Goal: Submit feedback/report problem: Submit feedback/report problem

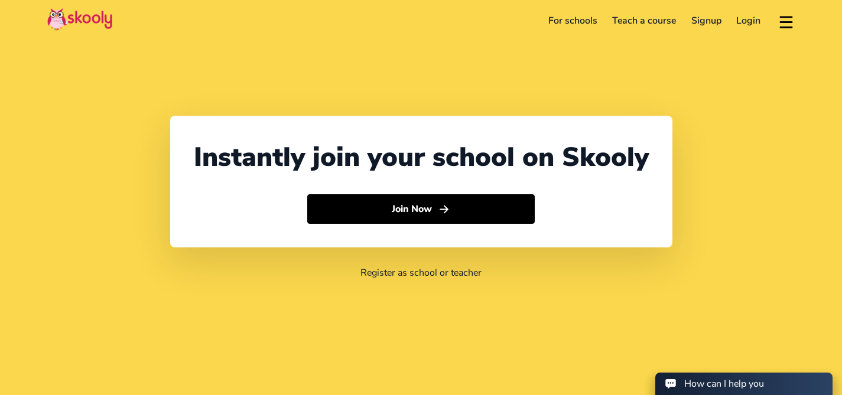
select select "65"
select select "Singapore"
select select "Asia/Singapore"
click at [751, 21] on link "Login" at bounding box center [749, 20] width 40 height 19
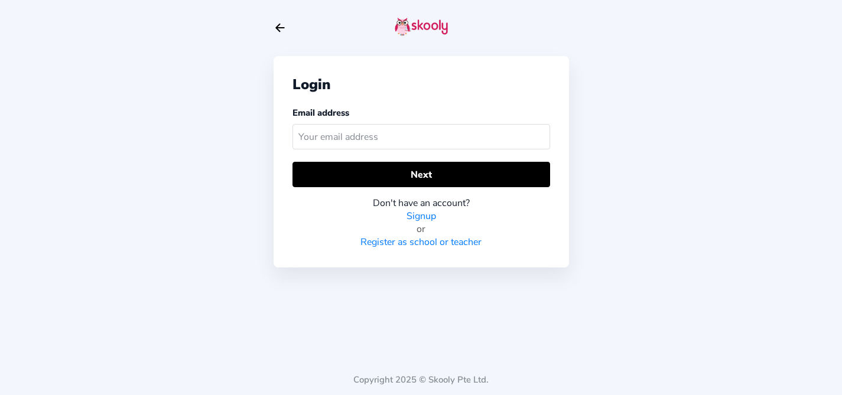
click at [383, 135] on input "text" at bounding box center [421, 136] width 258 height 25
type input "[EMAIL_ADDRESS][DOMAIN_NAME]"
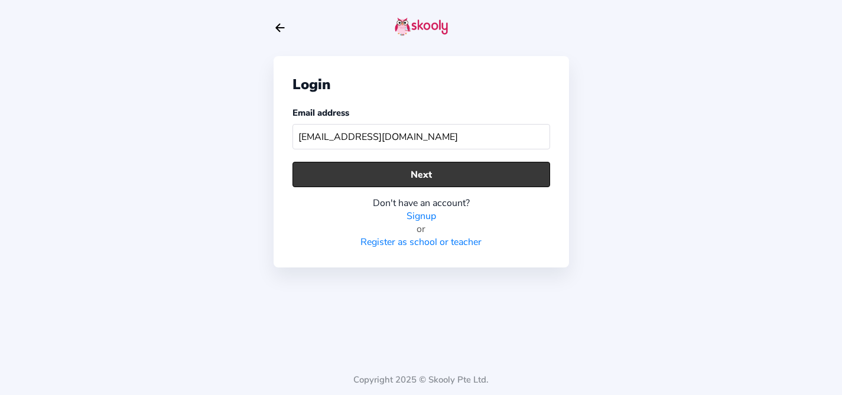
click at [393, 175] on button "Next" at bounding box center [421, 174] width 258 height 25
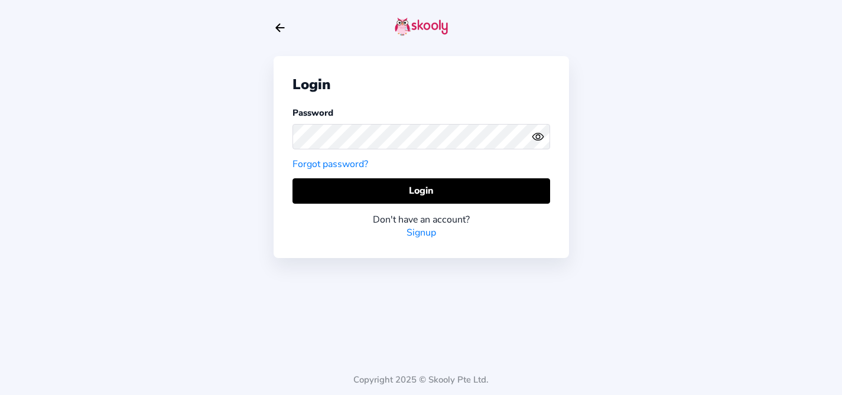
click at [347, 165] on link "Forgot password?" at bounding box center [330, 164] width 76 height 13
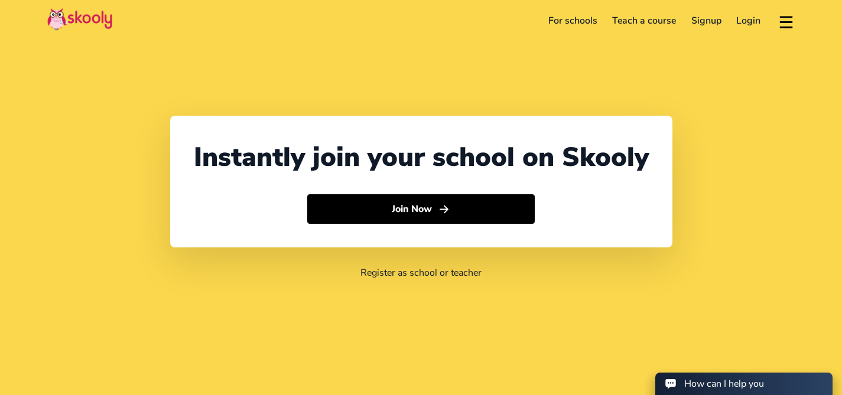
select select "65"
select select "Singapore"
select select "Asia/Singapore"
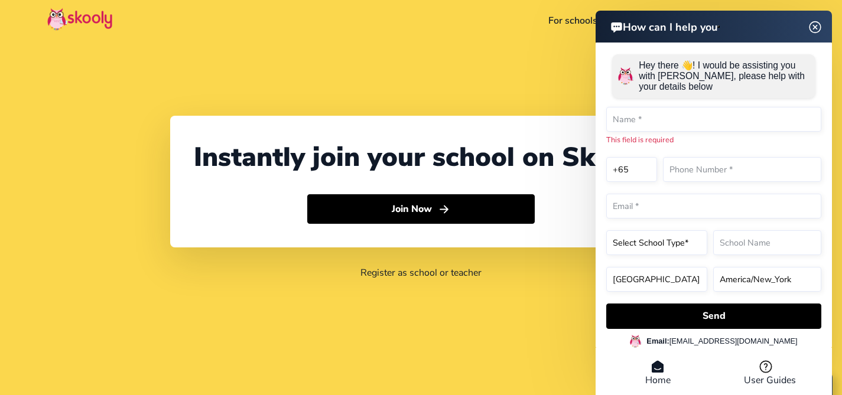
click at [815, 25] on img at bounding box center [815, 26] width 22 height 15
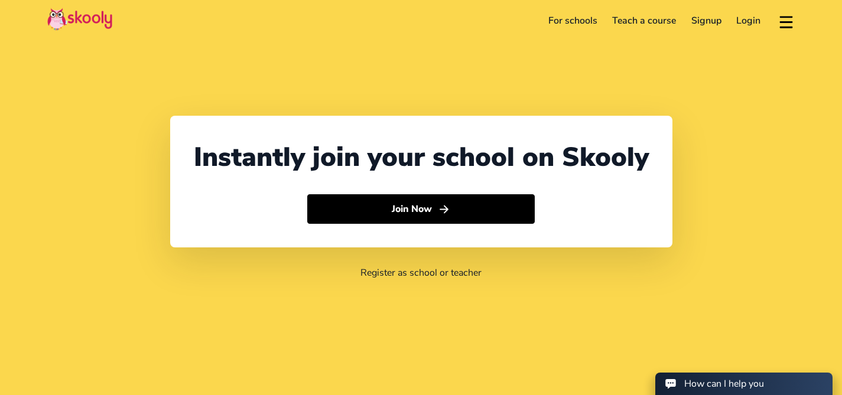
click at [755, 20] on link "Login" at bounding box center [749, 20] width 40 height 19
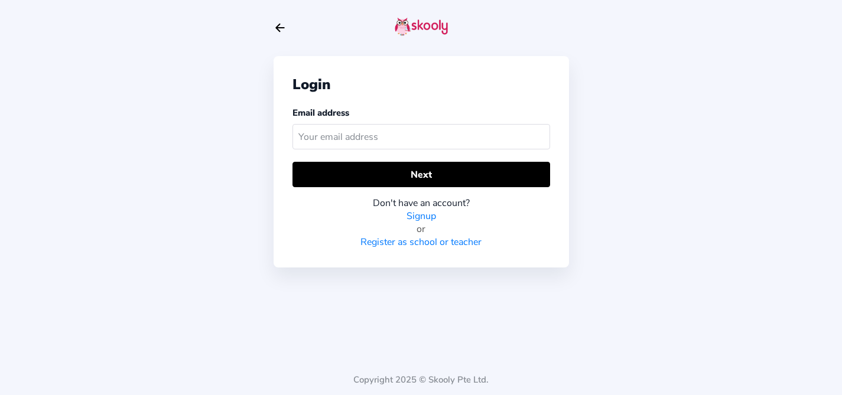
click at [385, 138] on input "text" at bounding box center [421, 136] width 258 height 25
type input "[EMAIL_ADDRESS][DOMAIN_NAME]"
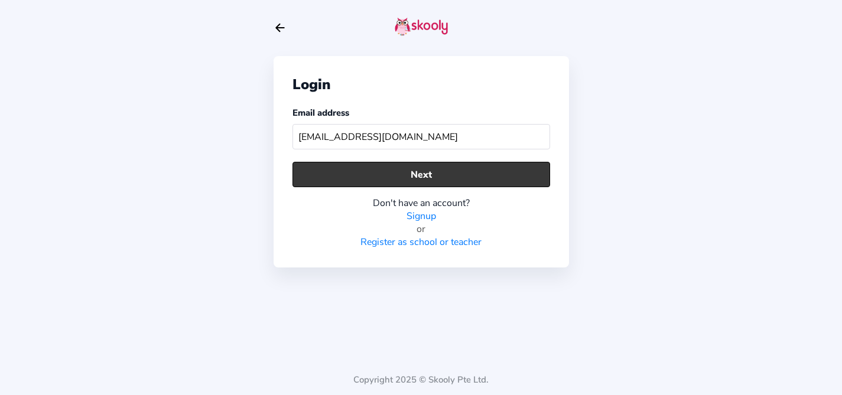
click at [385, 171] on button "Next" at bounding box center [421, 174] width 258 height 25
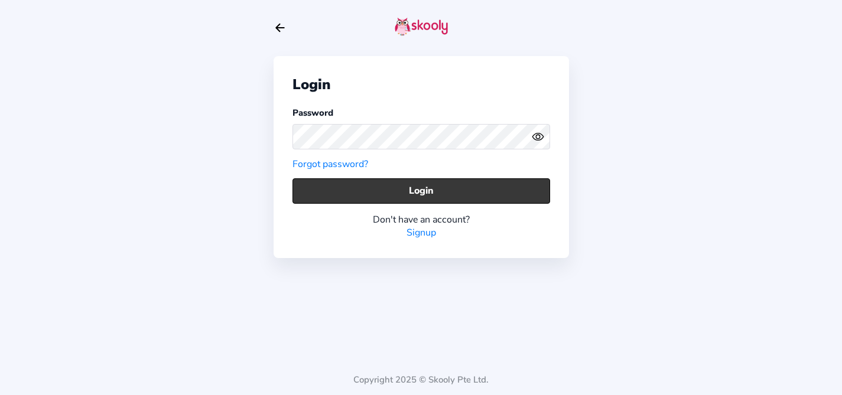
click at [411, 192] on button "Login" at bounding box center [421, 190] width 258 height 25
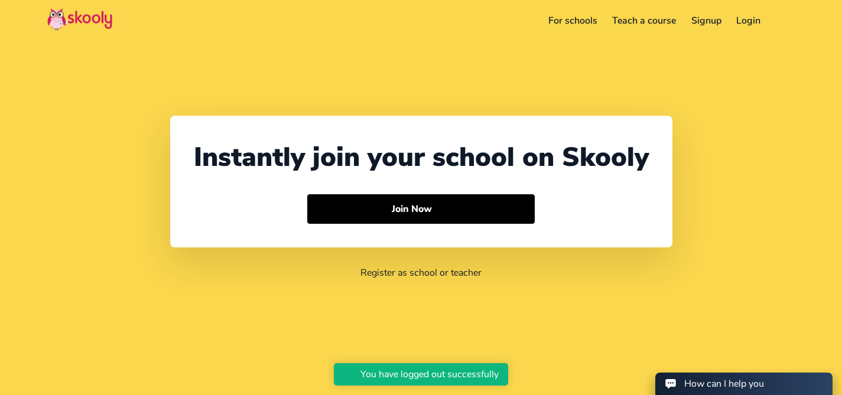
select select "65"
select select "[GEOGRAPHIC_DATA]"
select select "[GEOGRAPHIC_DATA]/[GEOGRAPHIC_DATA]"
click at [747, 17] on link "Login" at bounding box center [749, 20] width 40 height 19
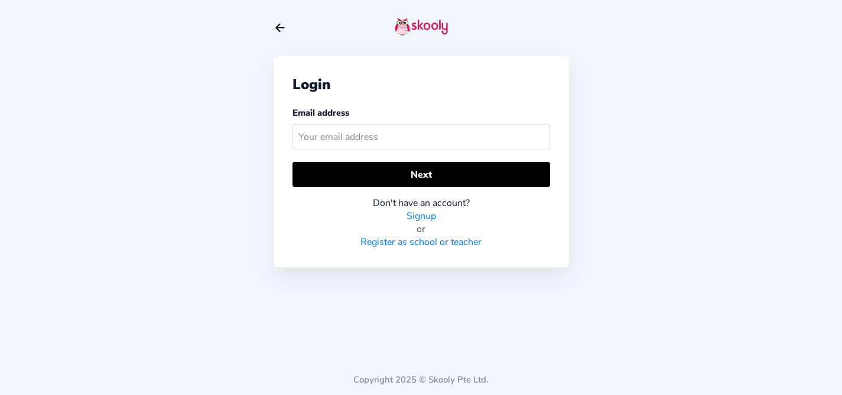
click at [402, 138] on input "text" at bounding box center [421, 136] width 258 height 25
type input "[EMAIL_ADDRESS][DOMAIN_NAME]"
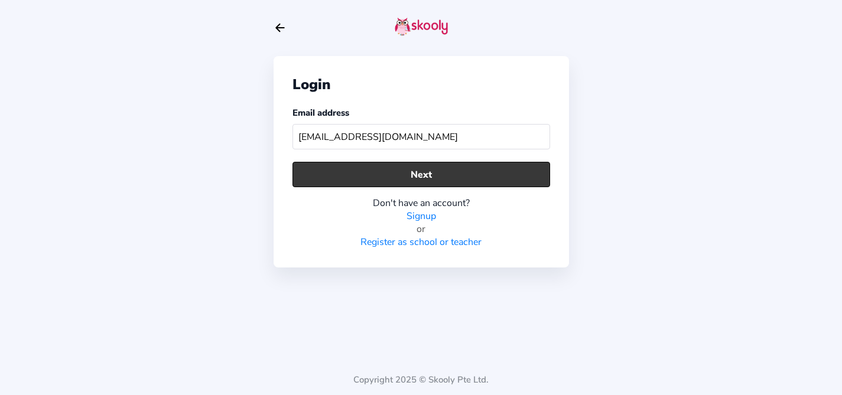
click at [423, 178] on button "Next" at bounding box center [421, 174] width 258 height 25
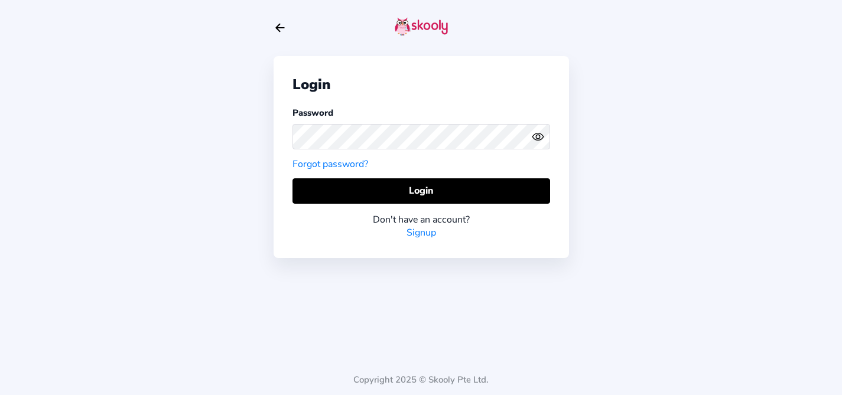
click at [416, 174] on div "Login Password Forgot password? Login Don't have an account? Signup" at bounding box center [421, 156] width 295 height 201
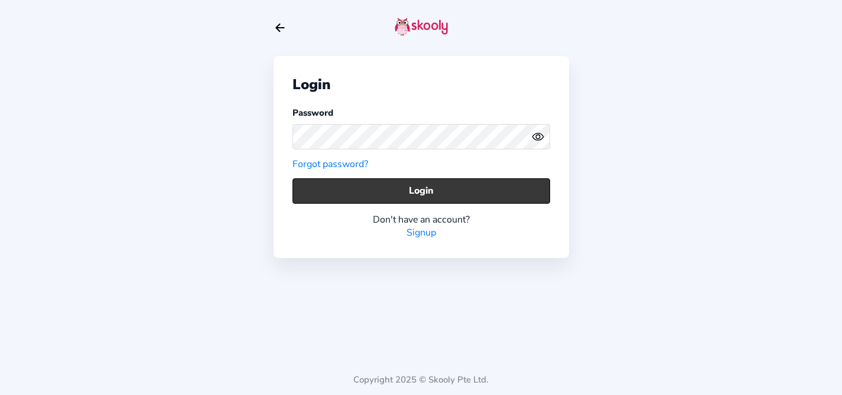
click at [411, 186] on button "Login" at bounding box center [421, 190] width 258 height 25
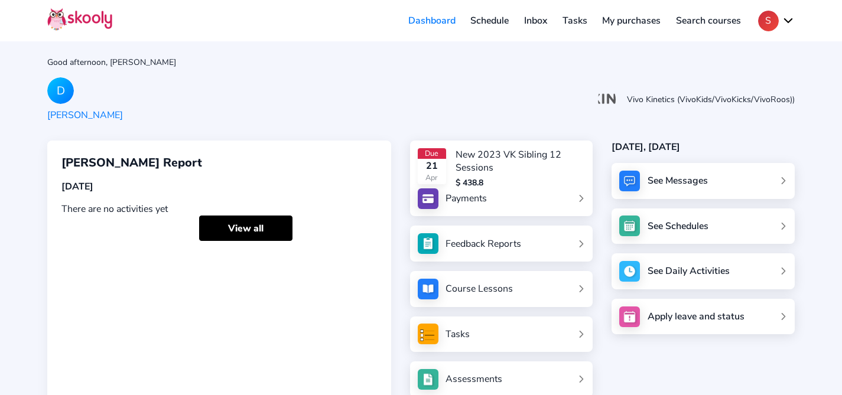
click at [768, 22] on button "S" at bounding box center [776, 21] width 37 height 21
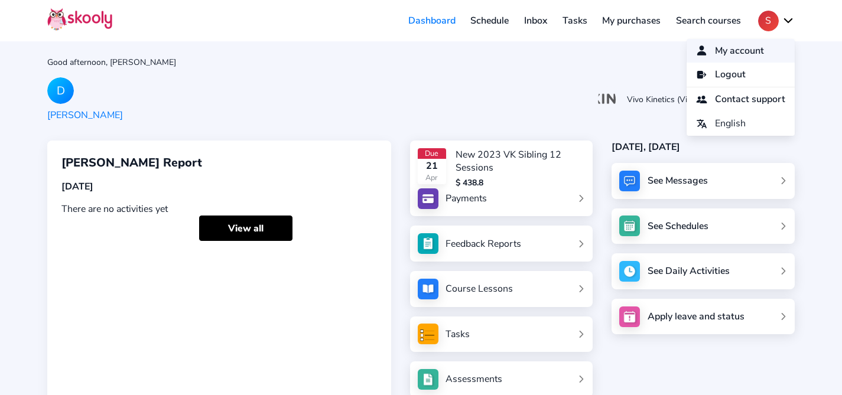
click at [756, 46] on span "My account" at bounding box center [739, 51] width 49 height 17
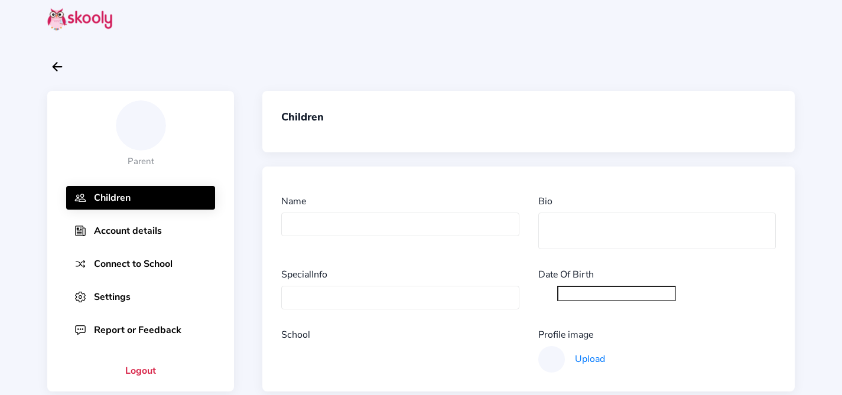
type input "[PERSON_NAME]"
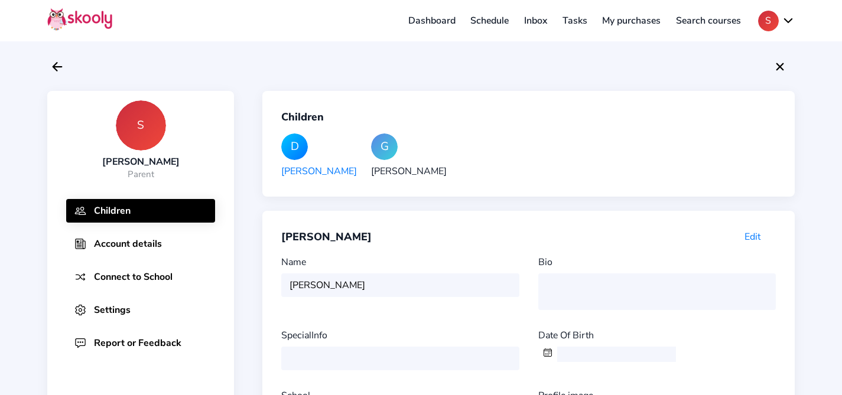
click at [135, 302] on button "Settings" at bounding box center [140, 310] width 149 height 24
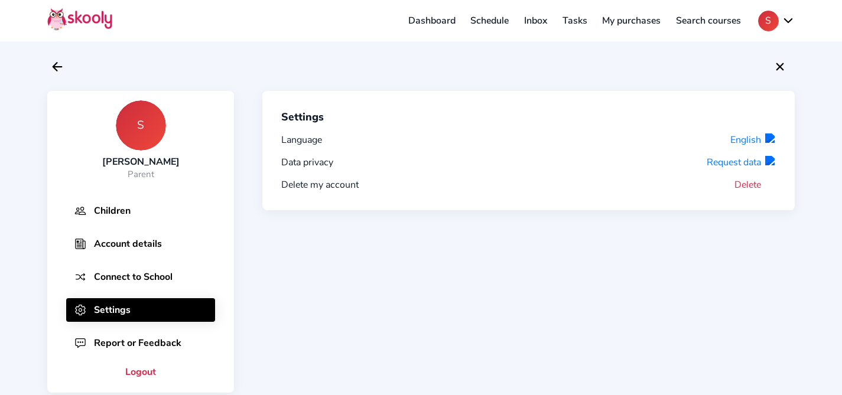
click at [746, 188] on button "Delete" at bounding box center [754, 184] width 41 height 13
click at [750, 186] on button "Delete" at bounding box center [754, 184] width 41 height 13
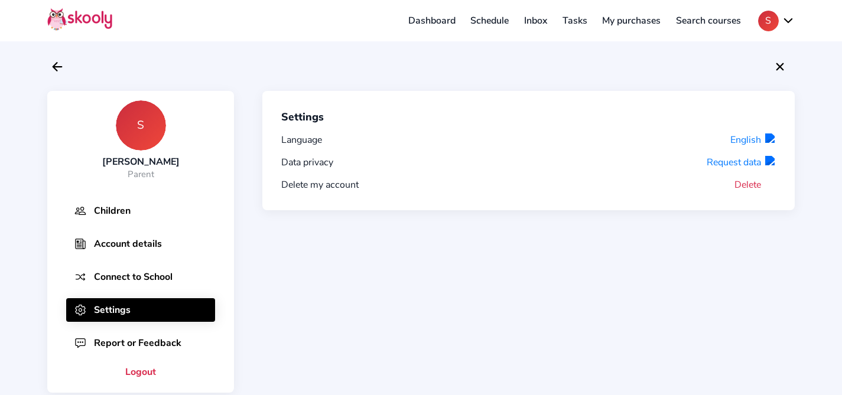
click at [128, 334] on button "Report or Feedback" at bounding box center [140, 343] width 149 height 24
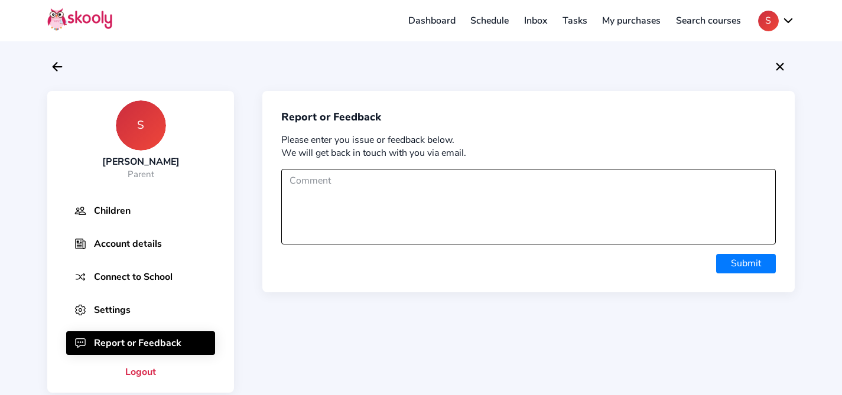
click at [366, 191] on textarea at bounding box center [528, 207] width 494 height 76
click at [323, 204] on textarea "Account to be deleted. Still receving messages all the time and cannot unsubscr…" at bounding box center [528, 207] width 494 height 76
type textarea "Account to be deleted. Still receiving messages all the time and cannot unsubsc…"
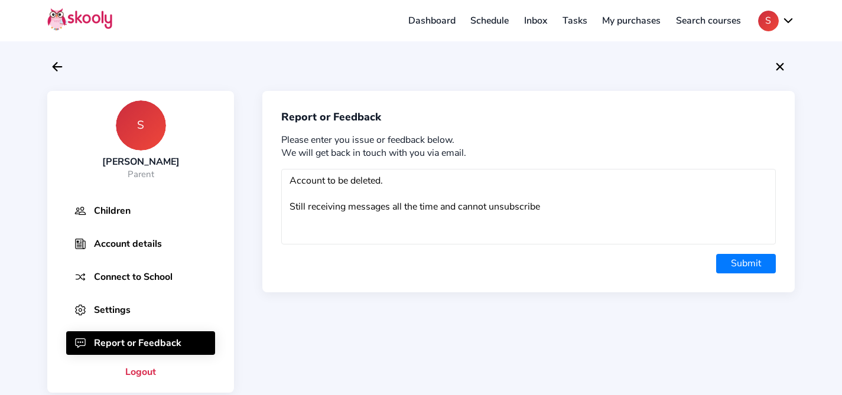
click at [738, 258] on button "Submit" at bounding box center [746, 264] width 60 height 20
click at [753, 265] on button "Submit" at bounding box center [746, 264] width 60 height 20
click at [756, 263] on button "Submit" at bounding box center [746, 264] width 60 height 20
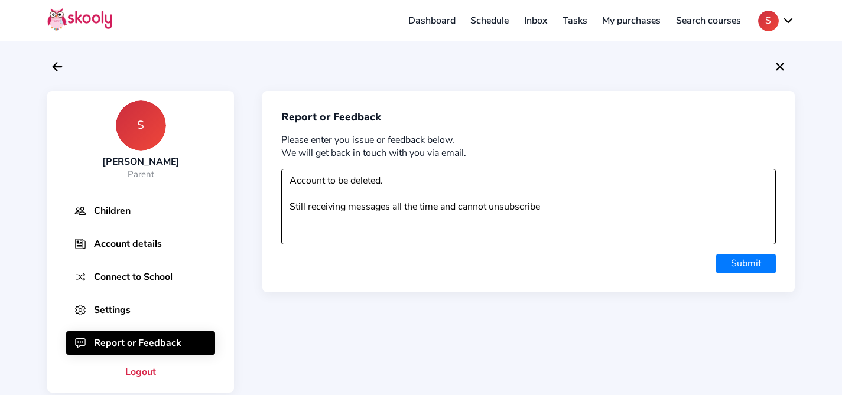
click at [624, 175] on textarea "Account to be deleted. Still receiving messages all the time and cannot unsubsc…" at bounding box center [528, 207] width 494 height 76
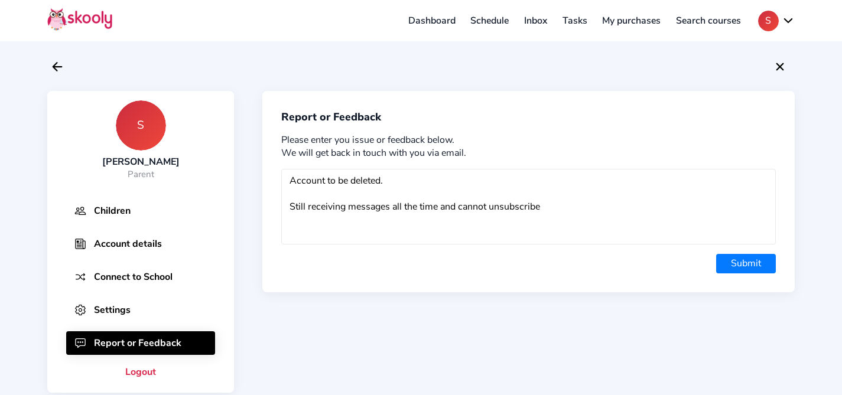
click at [733, 262] on button "Submit" at bounding box center [746, 264] width 60 height 20
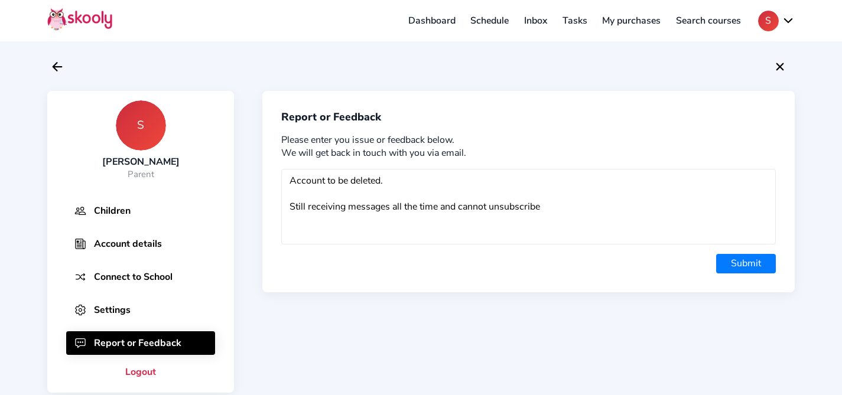
click at [733, 262] on button "Submit" at bounding box center [746, 264] width 60 height 20
click at [746, 249] on div "Report or Feedback Please enter you issue or feedback below. We will get back i…" at bounding box center [528, 192] width 532 height 202
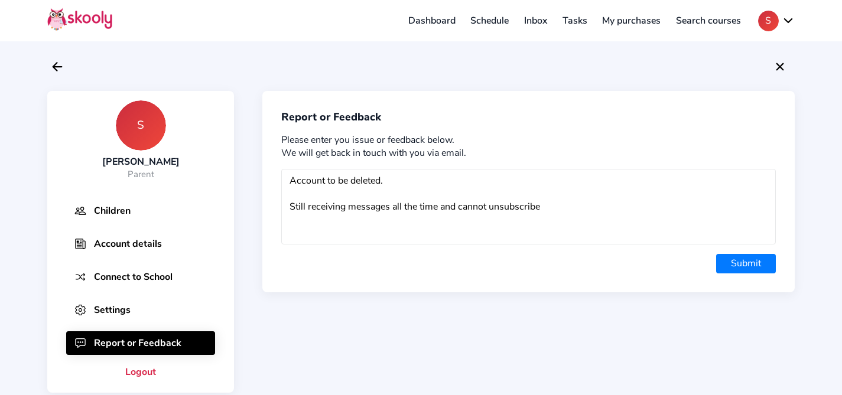
click at [751, 263] on button "Submit" at bounding box center [746, 264] width 60 height 20
click at [747, 264] on button "Submit" at bounding box center [746, 264] width 60 height 20
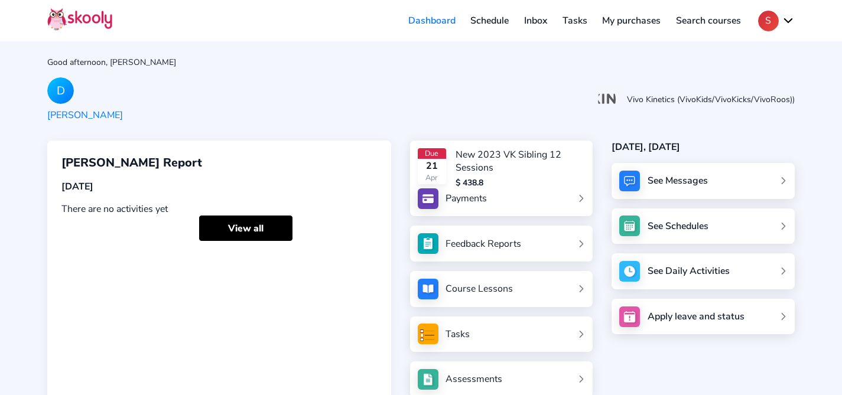
click at [770, 21] on button "S" at bounding box center [776, 21] width 37 height 21
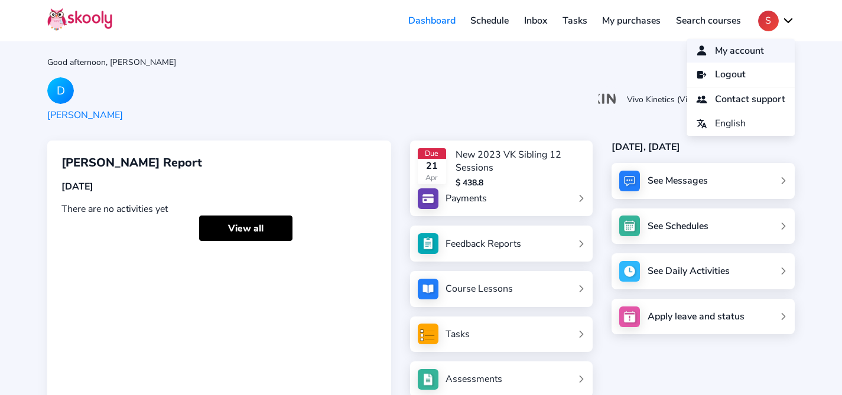
click at [751, 49] on span "My account" at bounding box center [739, 51] width 49 height 17
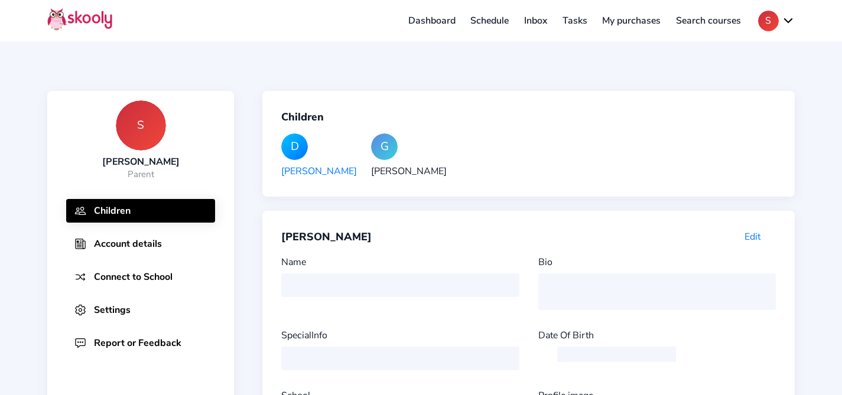
type input "[PERSON_NAME]"
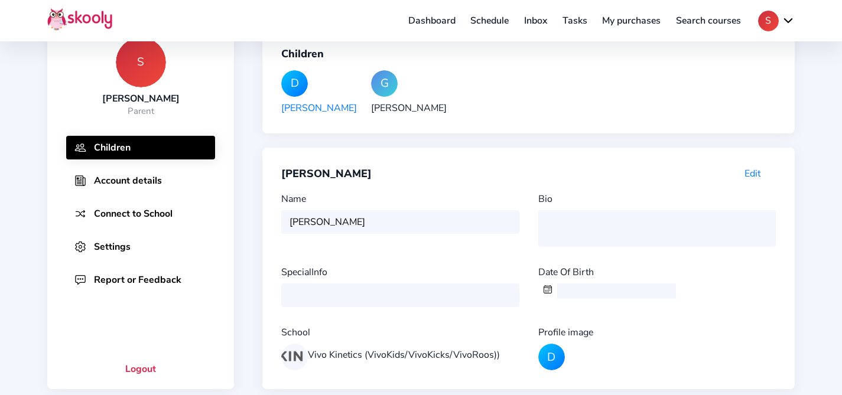
scroll to position [87, 0]
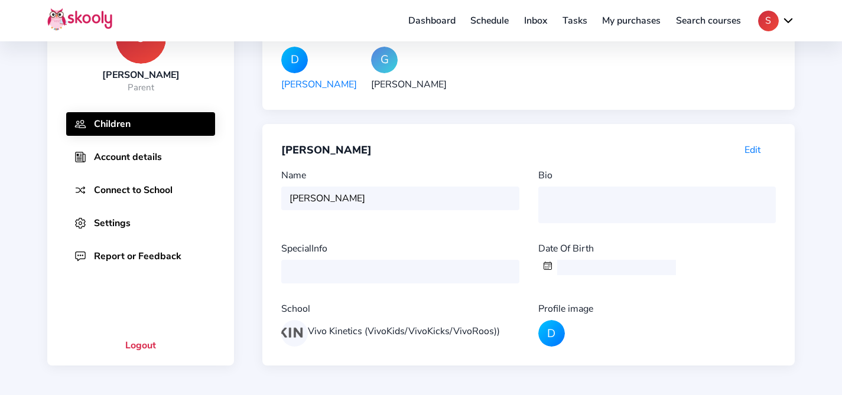
click at [125, 222] on button "Settings" at bounding box center [140, 224] width 149 height 24
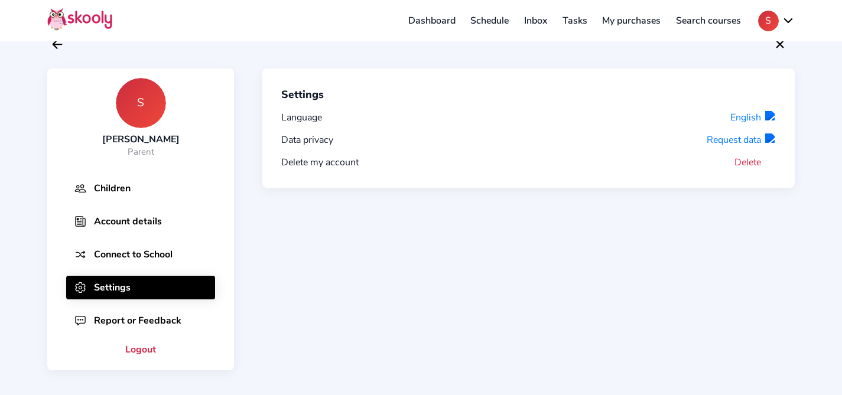
scroll to position [21, 0]
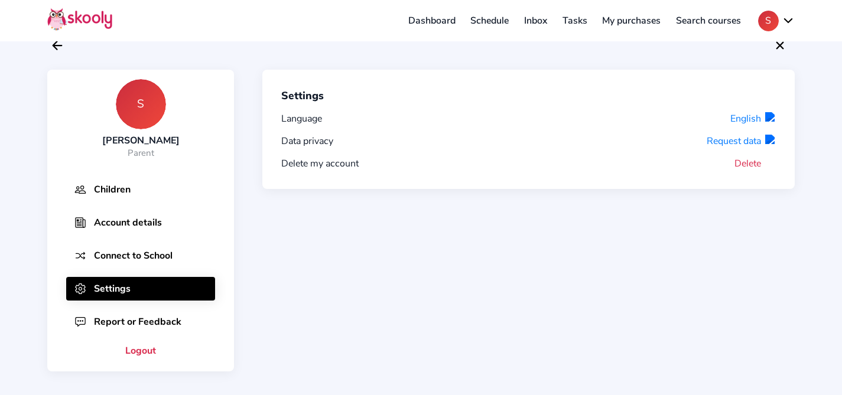
click at [129, 253] on button "Connect to School" at bounding box center [140, 256] width 149 height 24
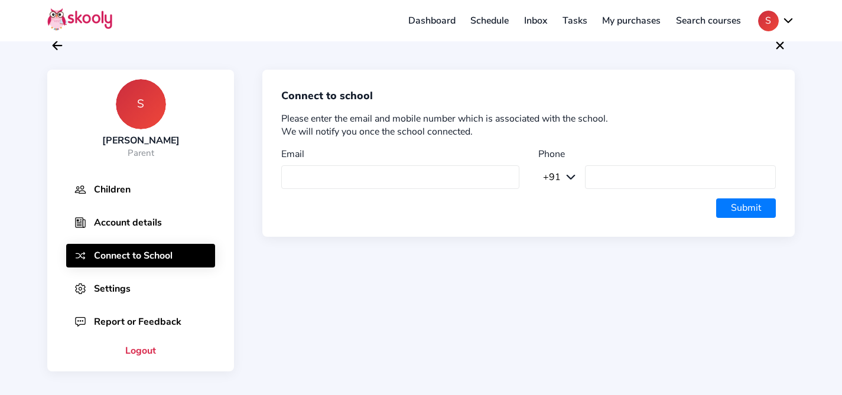
click at [128, 224] on button "Account details" at bounding box center [140, 223] width 149 height 24
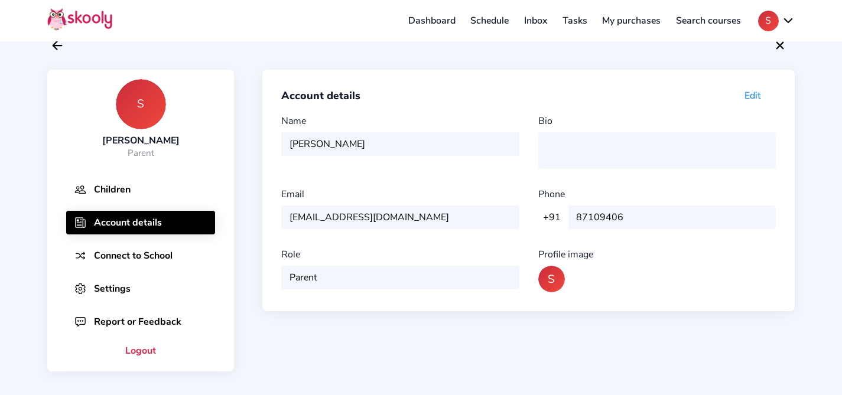
click at [132, 194] on button "Children" at bounding box center [140, 190] width 149 height 24
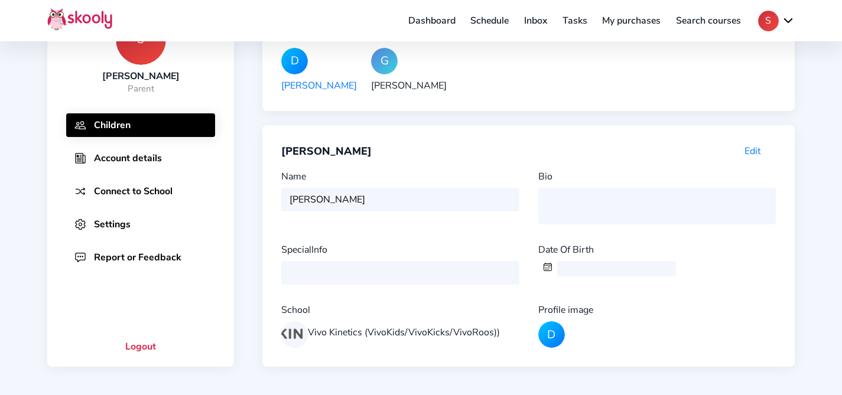
scroll to position [100, 0]
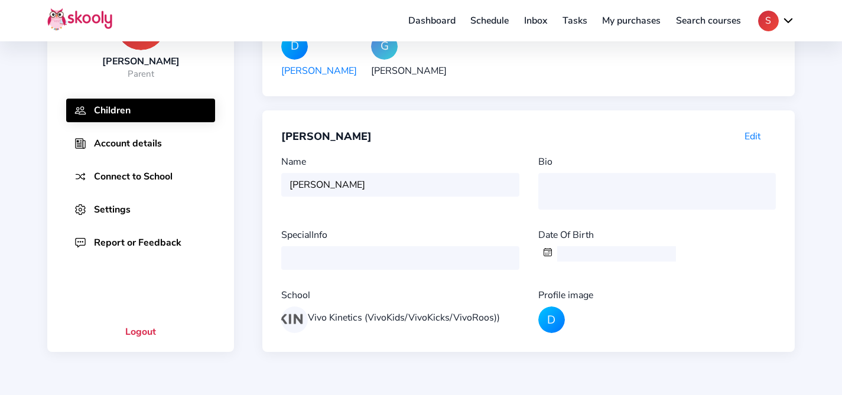
click at [134, 238] on button "Report or Feedback" at bounding box center [140, 243] width 149 height 24
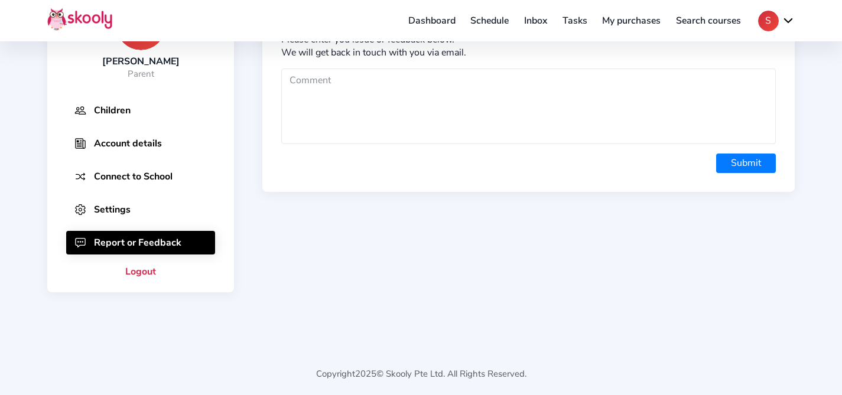
click at [128, 200] on button "Settings" at bounding box center [140, 210] width 149 height 24
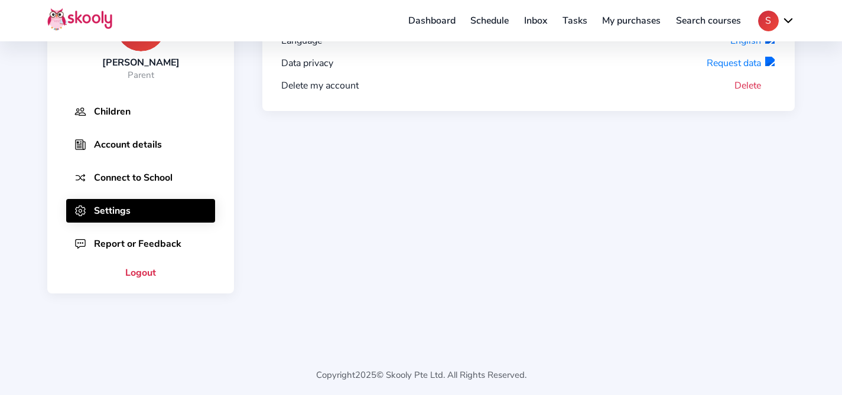
scroll to position [0, 0]
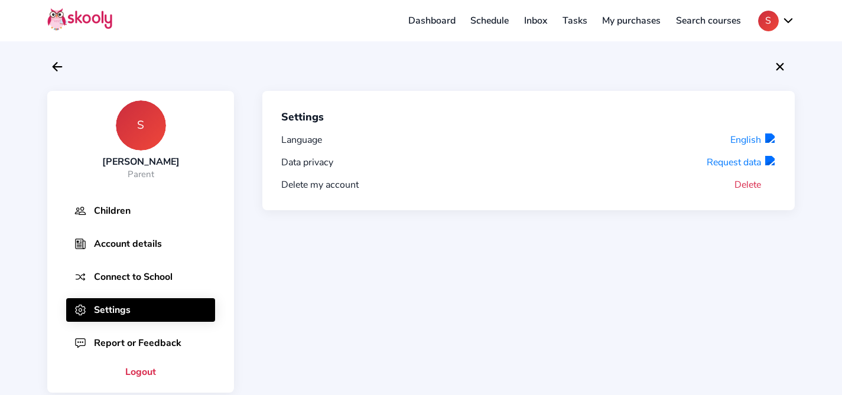
click at [750, 186] on button "Delete" at bounding box center [754, 184] width 41 height 13
click at [711, 229] on div "Settings Language English Data privacy Request data Delete my account Delete" at bounding box center [514, 242] width 561 height 302
click at [751, 160] on button "Request data" at bounding box center [741, 162] width 69 height 13
click at [756, 141] on button "English" at bounding box center [752, 140] width 45 height 13
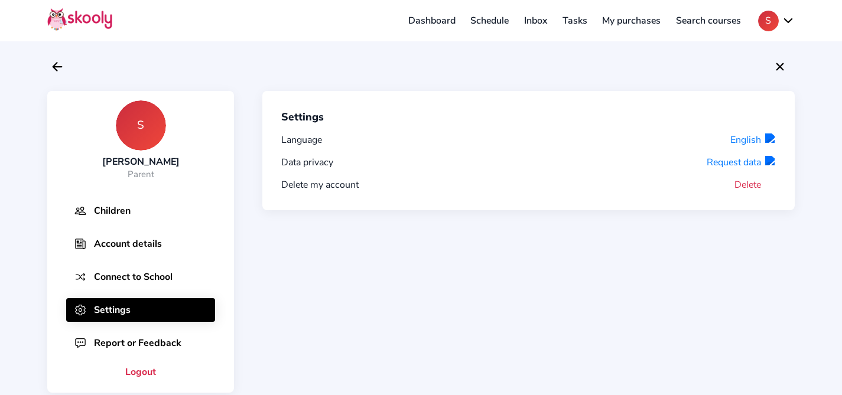
click at [129, 208] on button "Children" at bounding box center [140, 211] width 149 height 24
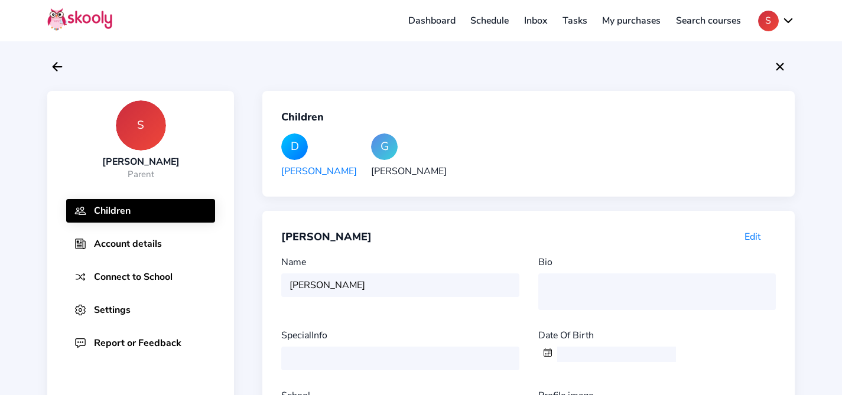
click at [116, 304] on button "Settings" at bounding box center [140, 310] width 149 height 24
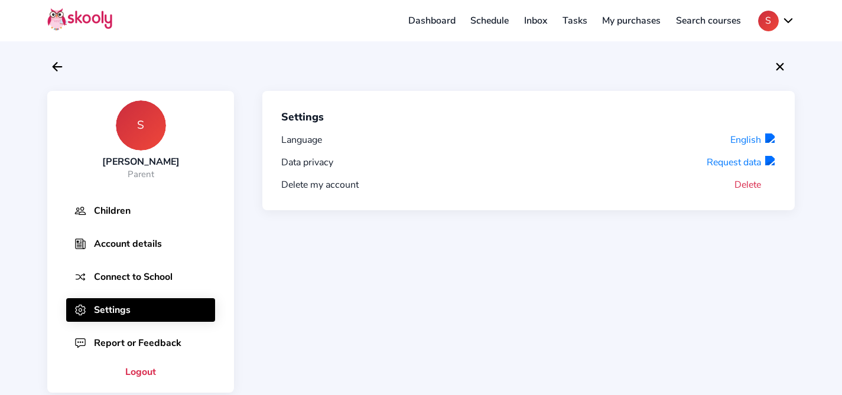
click at [751, 185] on button "Delete" at bounding box center [754, 184] width 41 height 13
click at [738, 185] on button "Delete" at bounding box center [754, 184] width 41 height 13
click at [785, 67] on icon "Close" at bounding box center [780, 67] width 14 height 14
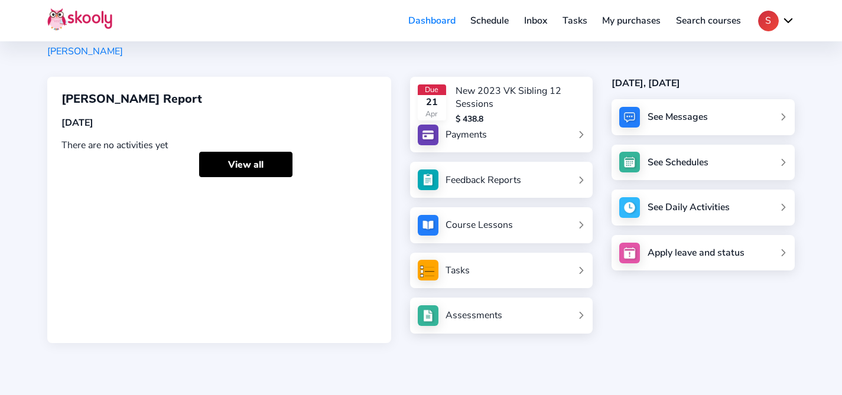
scroll to position [79, 0]
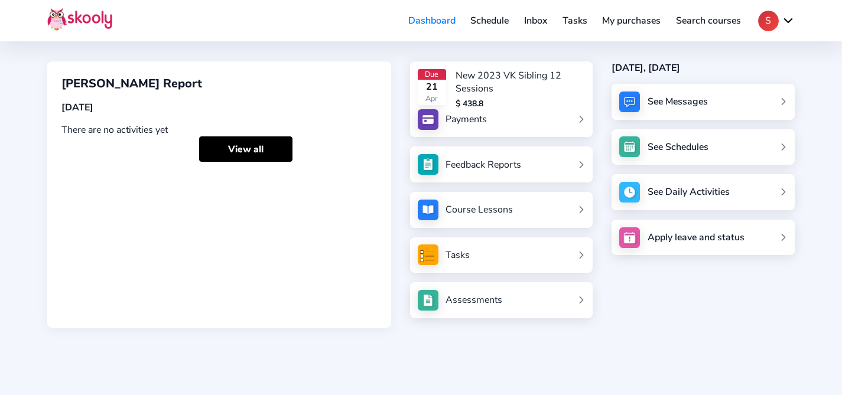
click at [717, 96] on div "See Messages" at bounding box center [702, 102] width 183 height 36
click at [692, 97] on div "See Messages" at bounding box center [678, 101] width 60 height 13
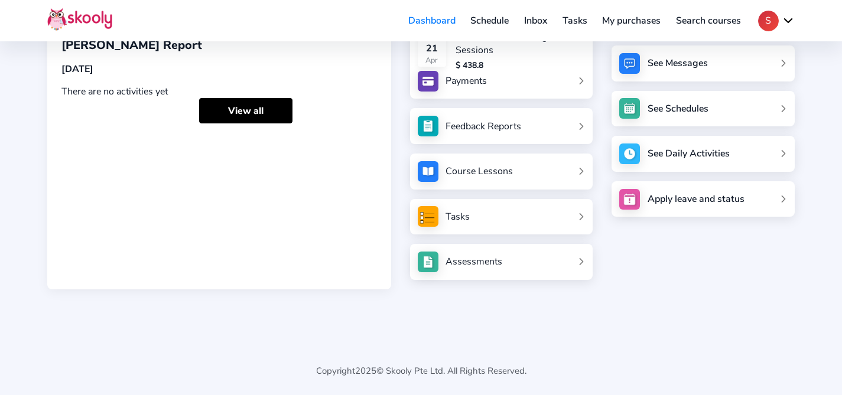
scroll to position [0, 0]
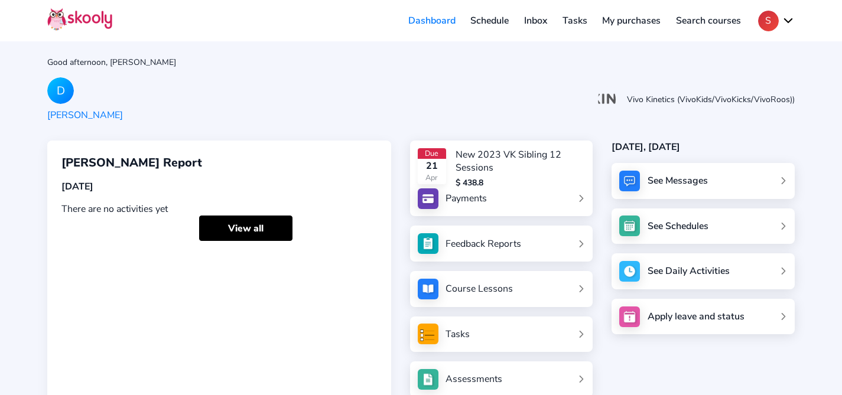
click at [702, 182] on div "See Messages" at bounding box center [678, 180] width 60 height 13
click at [701, 235] on link "See Schedules" at bounding box center [703, 226] width 165 height 32
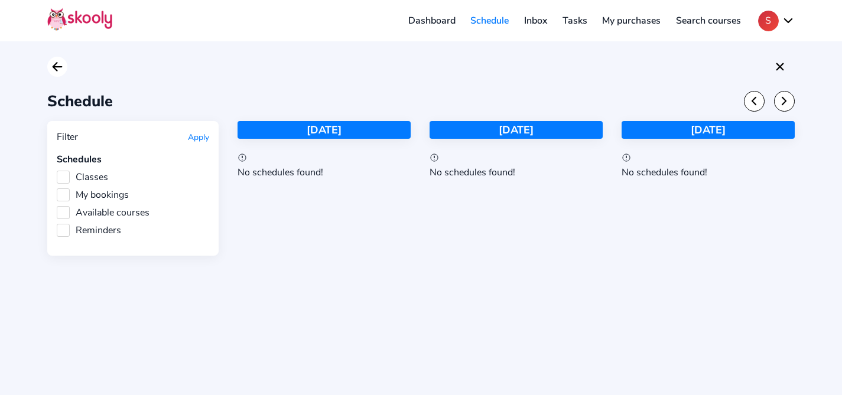
click at [54, 67] on icon "arrow back outline" at bounding box center [57, 67] width 9 height 8
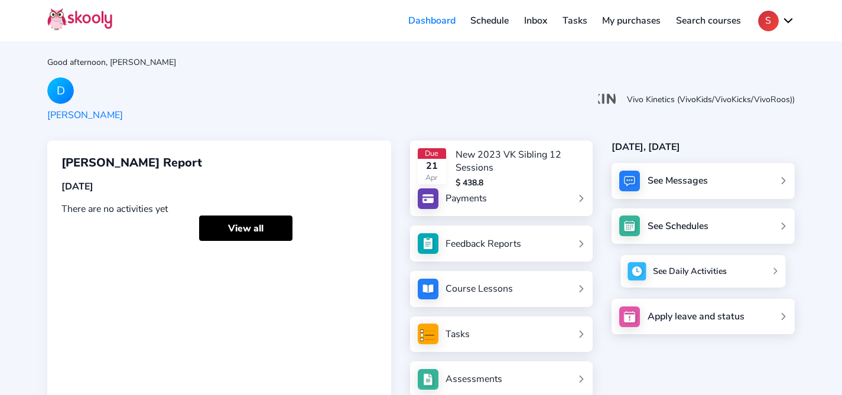
click at [673, 268] on div "See Daily Activities" at bounding box center [690, 272] width 74 height 12
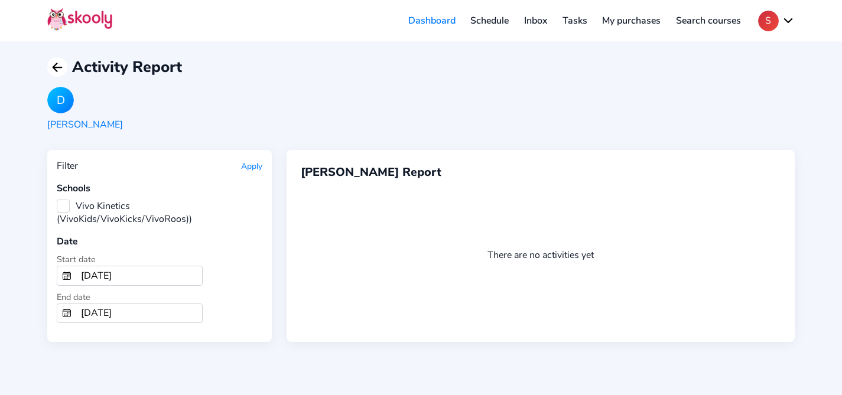
click at [57, 70] on icon "arrow back outline" at bounding box center [57, 67] width 9 height 8
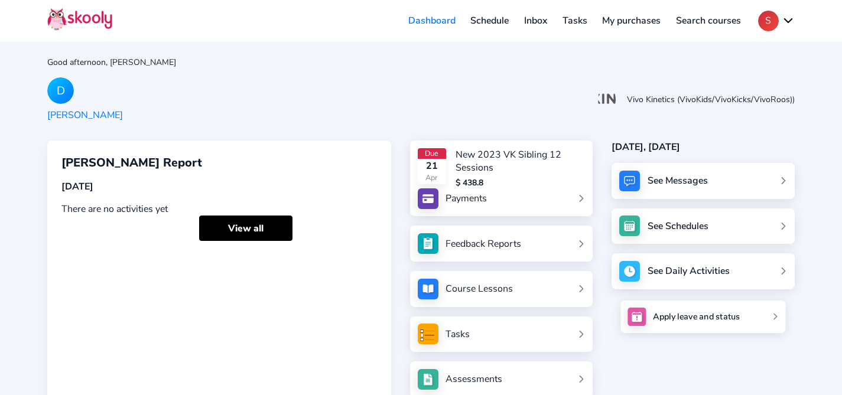
click at [701, 313] on div "Apply leave and status" at bounding box center [696, 317] width 87 height 12
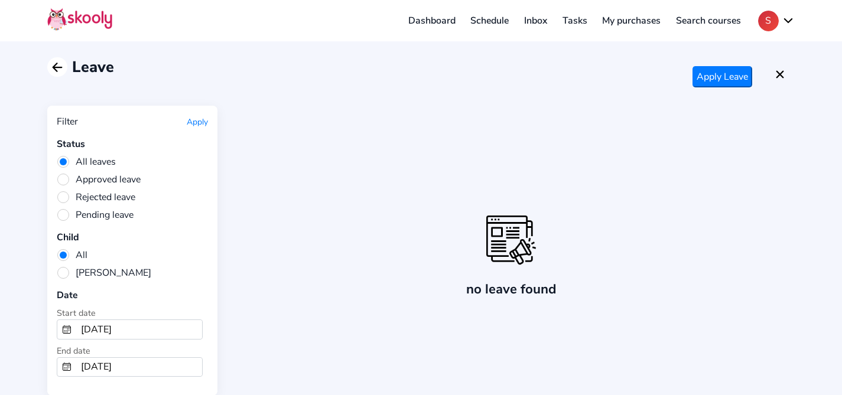
click at [53, 69] on icon "Arrow Back" at bounding box center [57, 67] width 14 height 14
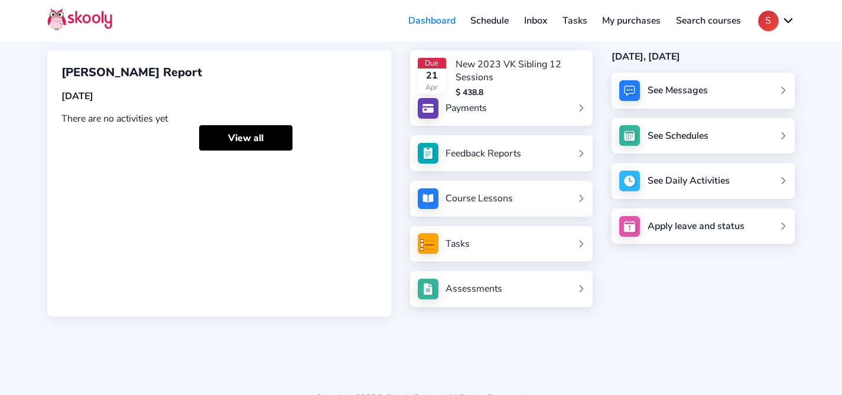
scroll to position [92, 0]
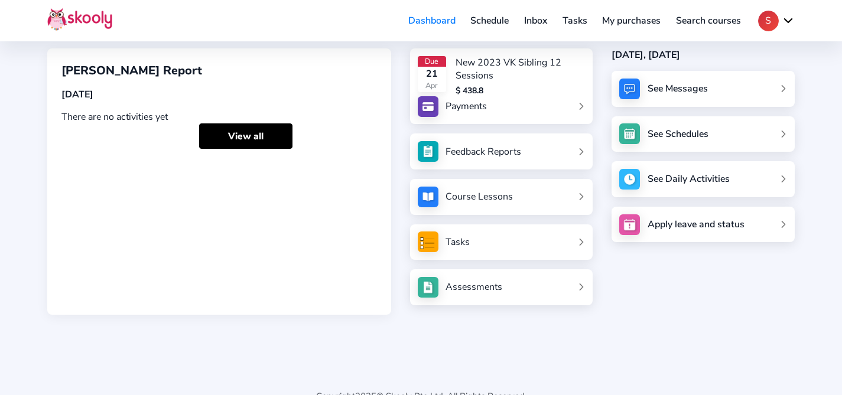
click at [506, 196] on div "Course Lessons" at bounding box center [478, 196] width 67 height 13
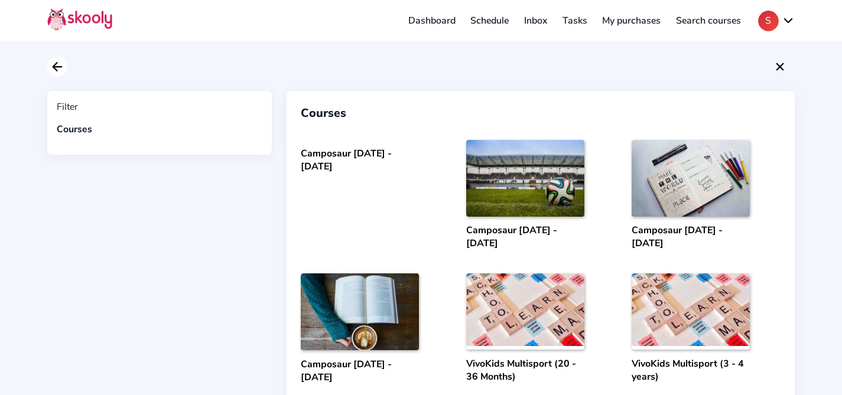
click at [63, 65] on icon "Arrow Back" at bounding box center [57, 67] width 14 height 14
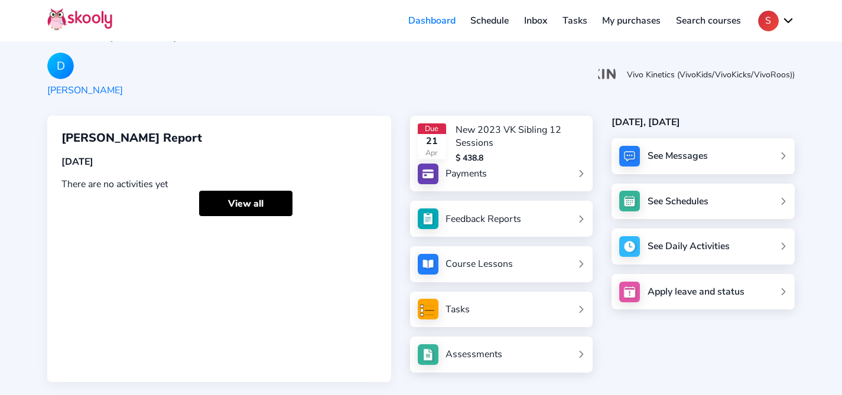
scroll to position [8, 0]
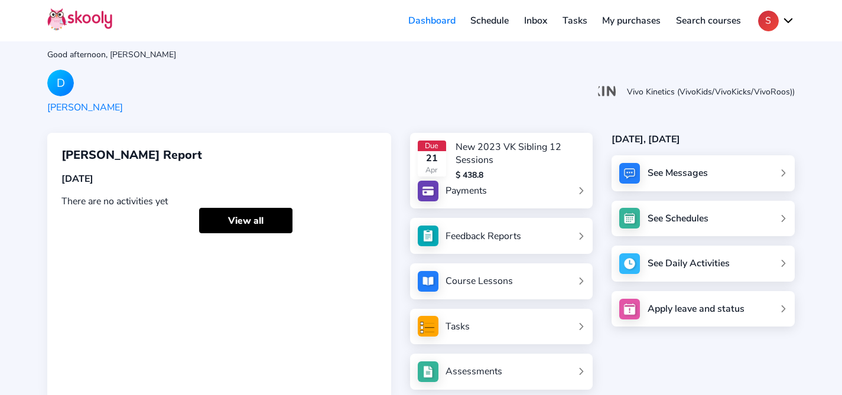
click at [525, 187] on link "Payments" at bounding box center [502, 191] width 168 height 21
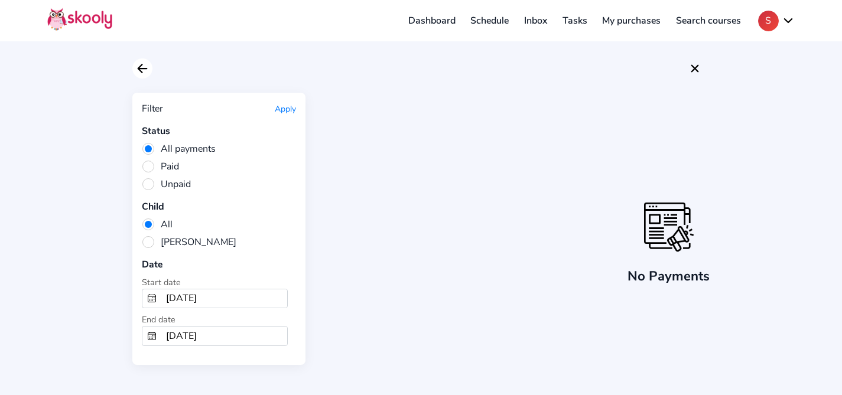
click at [141, 67] on icon "Arrow Back" at bounding box center [142, 68] width 14 height 14
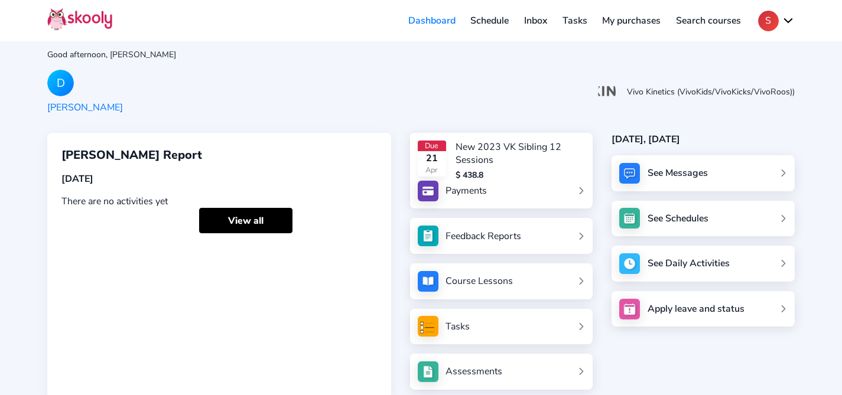
click at [492, 147] on div "New 2023 VK Sibling 12 Sessions" at bounding box center [519, 154] width 129 height 26
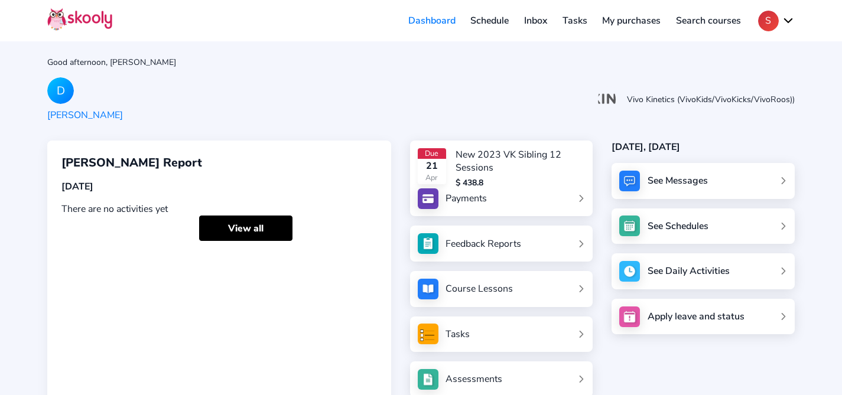
click at [780, 22] on button "S" at bounding box center [776, 21] width 37 height 21
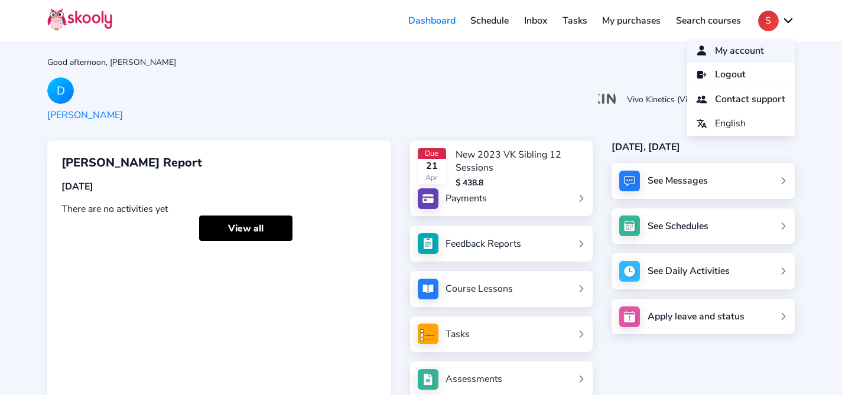
click at [759, 50] on span "My account" at bounding box center [739, 51] width 49 height 17
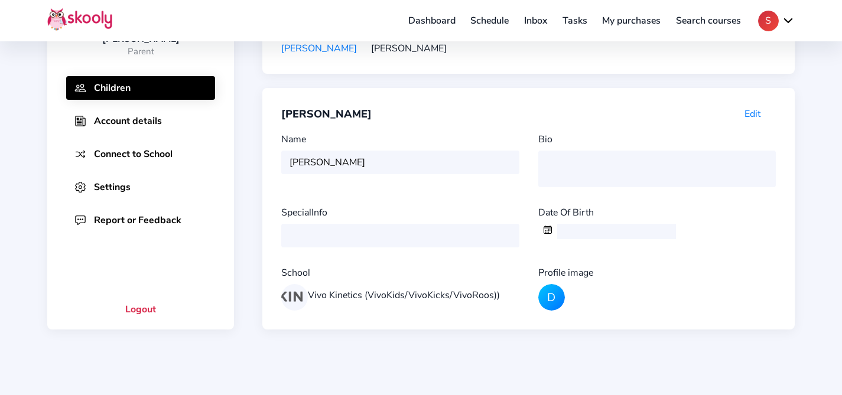
scroll to position [162, 0]
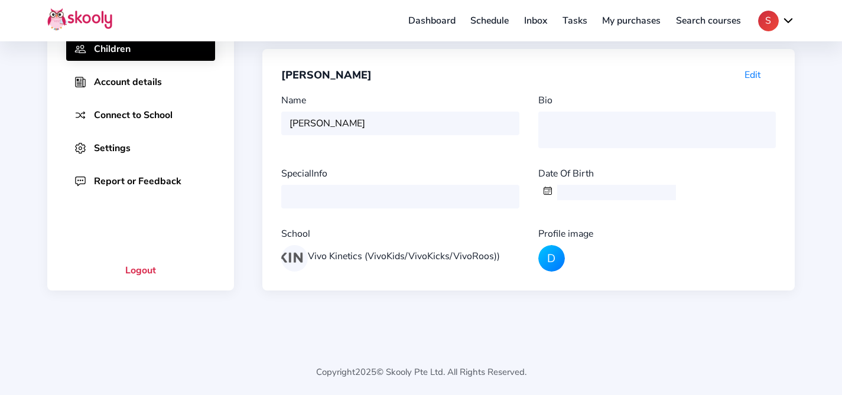
click at [112, 140] on button "Settings" at bounding box center [140, 148] width 149 height 24
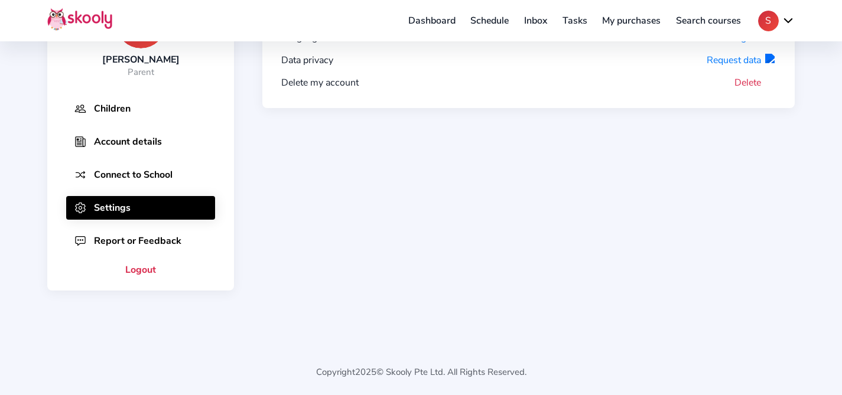
click at [749, 80] on button "Delete" at bounding box center [754, 82] width 41 height 13
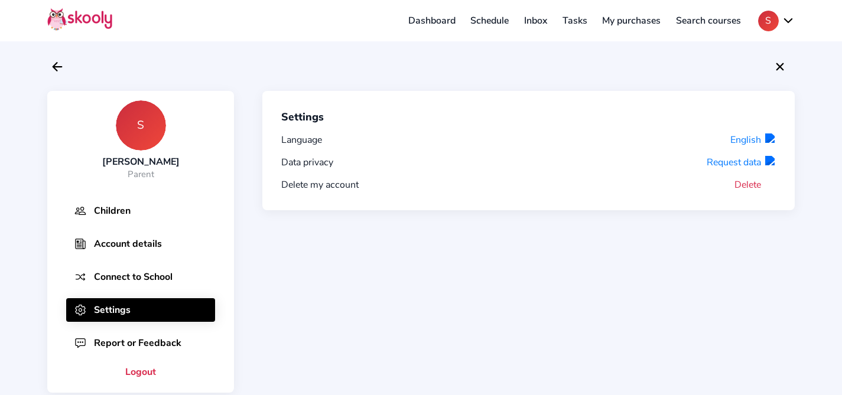
click at [776, 19] on button "S" at bounding box center [776, 21] width 37 height 21
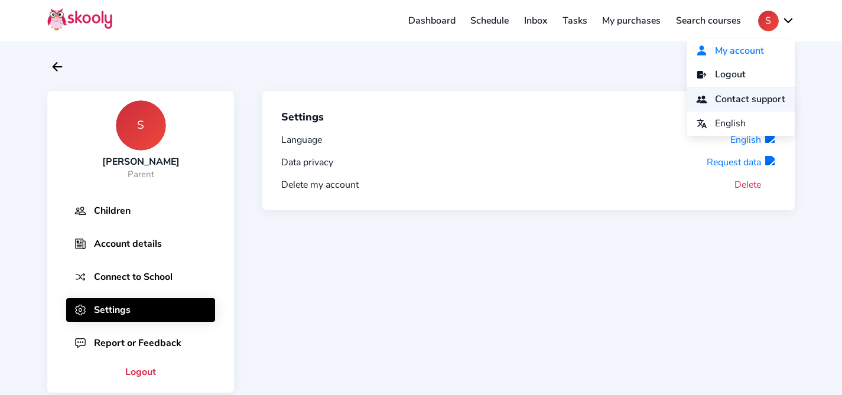
click at [772, 97] on span "Contact support" at bounding box center [750, 99] width 70 height 17
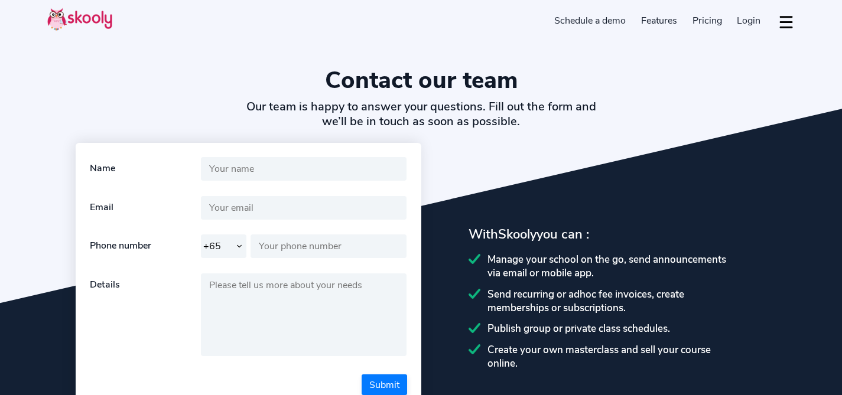
select select "65"
select select "en"
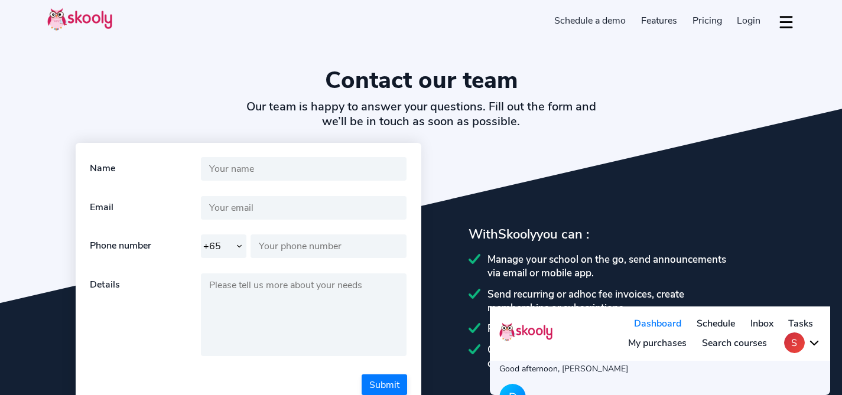
type input "[PERSON_NAME]"
type input "[EMAIL_ADDRESS][DOMAIN_NAME]"
type input "87109406"
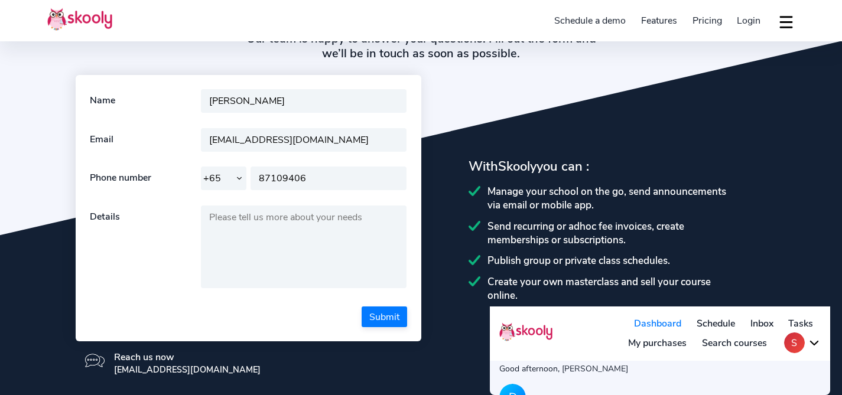
scroll to position [70, 0]
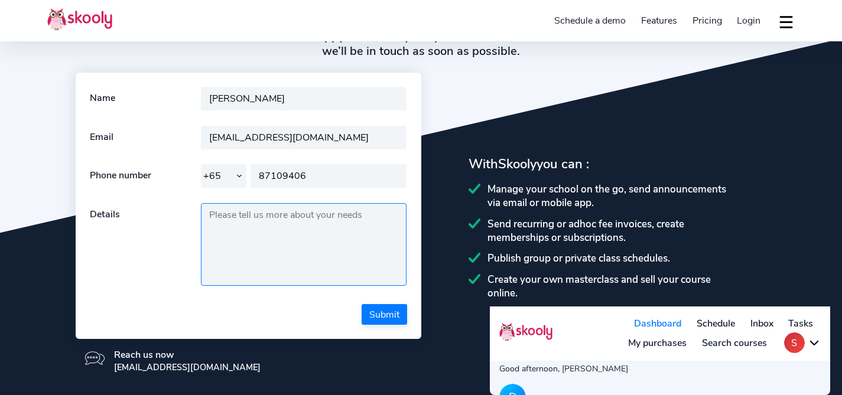
click at [243, 209] on textarea at bounding box center [304, 244] width 206 height 83
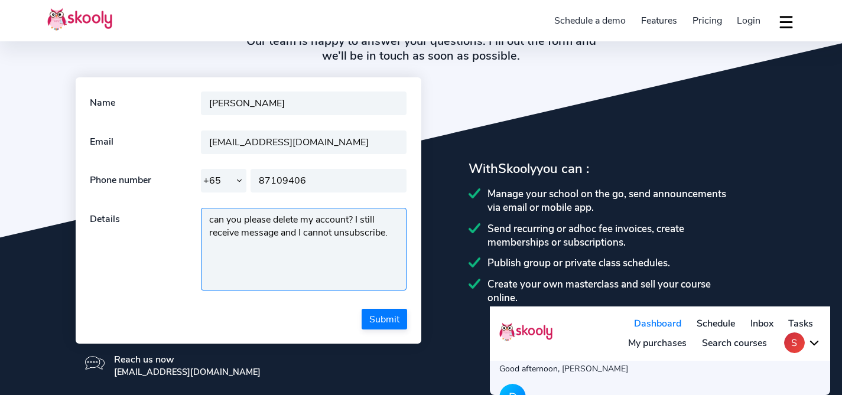
scroll to position [66, 0]
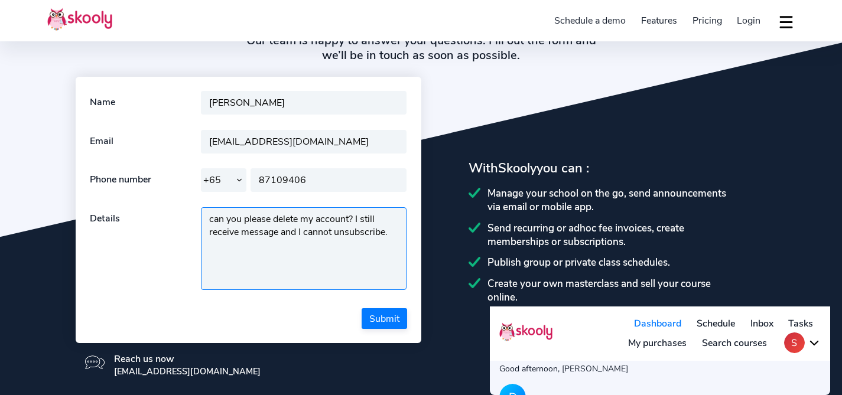
click at [284, 230] on textarea "can you please delete my account? I still receive message and I cannot unsubscr…" at bounding box center [304, 248] width 206 height 83
click at [278, 231] on textarea "can you please delete my account? I still receive message and I cannot unsubscr…" at bounding box center [304, 248] width 206 height 83
type textarea "can you please delete my account? I still receive messages all the time and I c…"
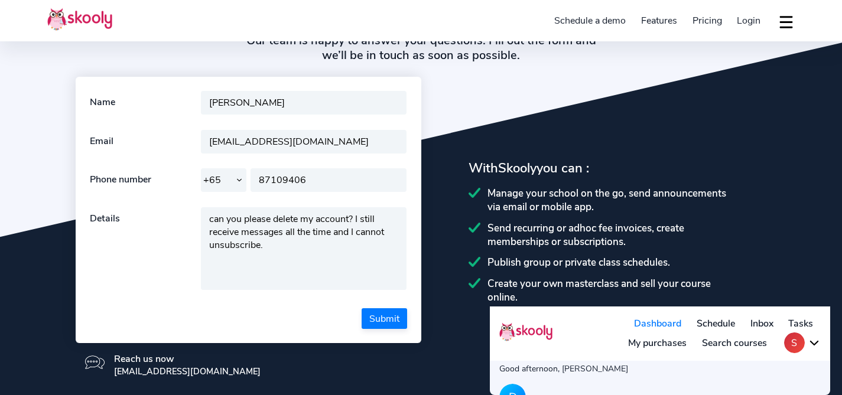
click at [378, 311] on button "Submit" at bounding box center [384, 318] width 45 height 21
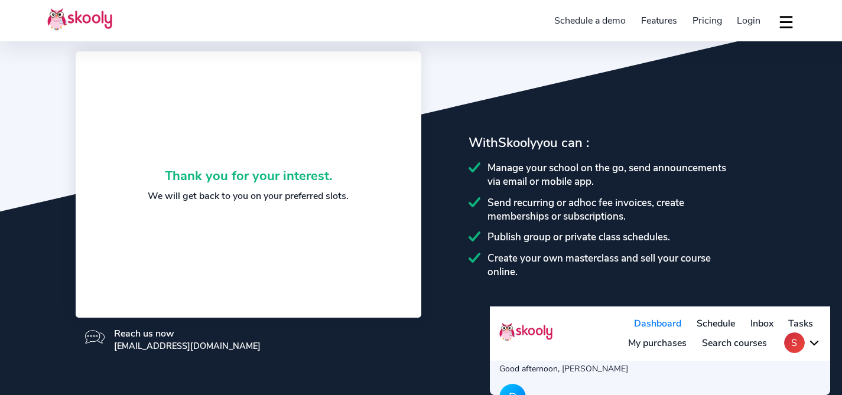
scroll to position [92, 0]
